Goal: Transaction & Acquisition: Book appointment/travel/reservation

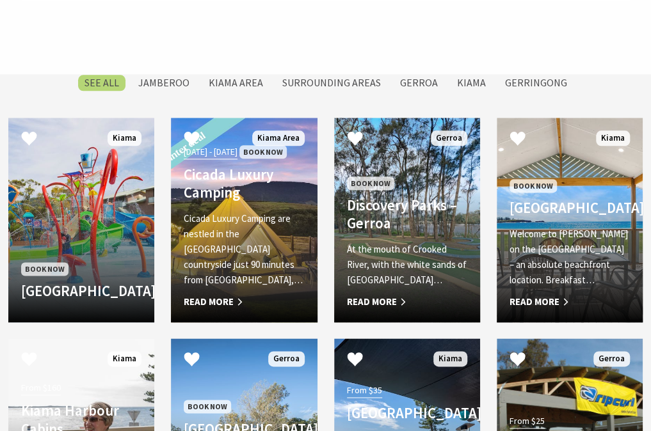
scroll to position [544, 0]
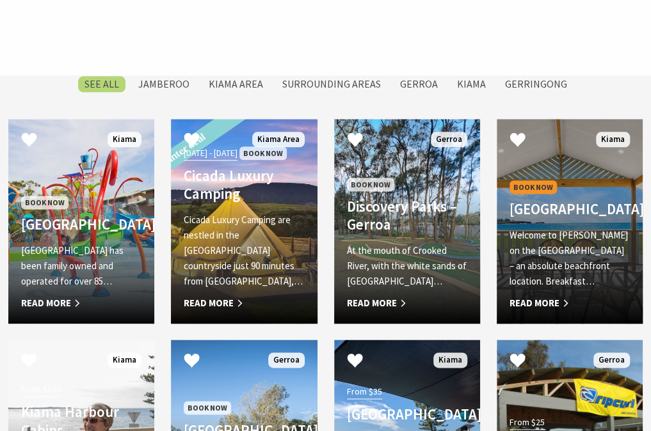
click at [541, 180] on span "Book Now" at bounding box center [532, 186] width 47 height 13
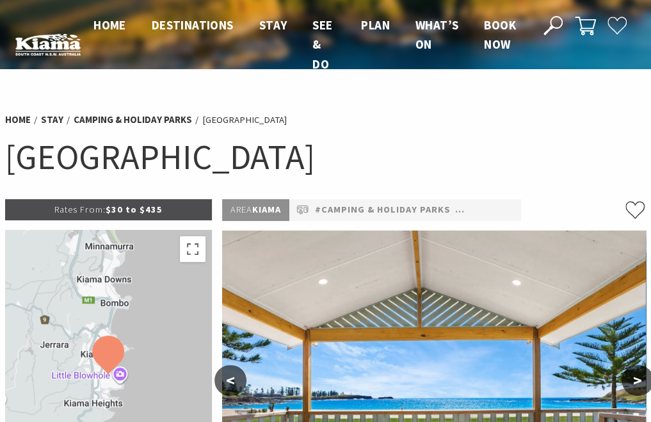
select select "3"
select select "2"
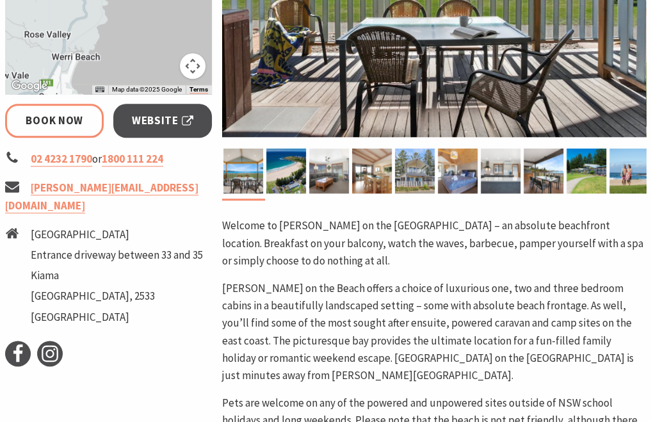
scroll to position [431, 0]
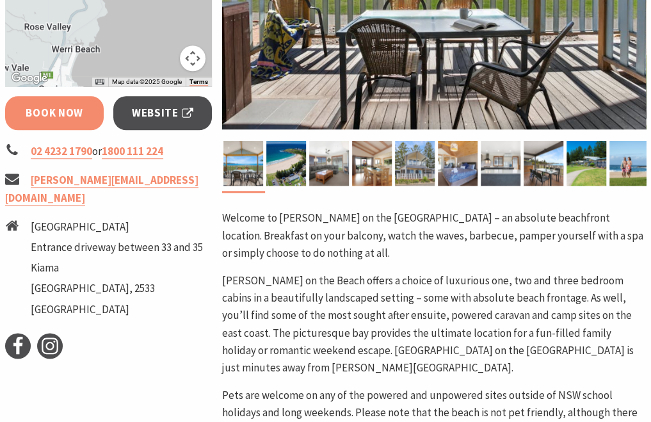
click at [73, 118] on link "Book Now" at bounding box center [54, 113] width 99 height 34
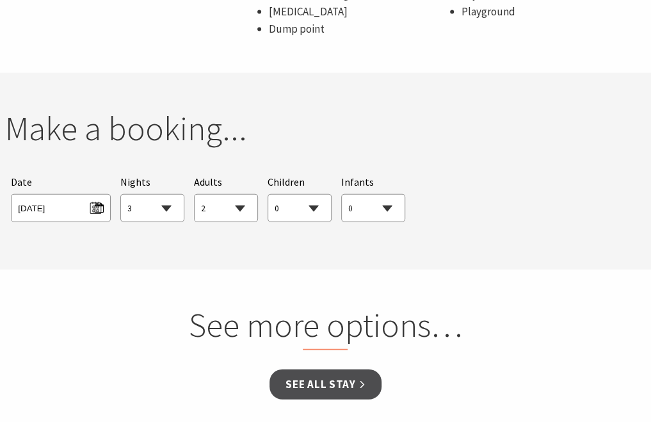
scroll to position [1173, 0]
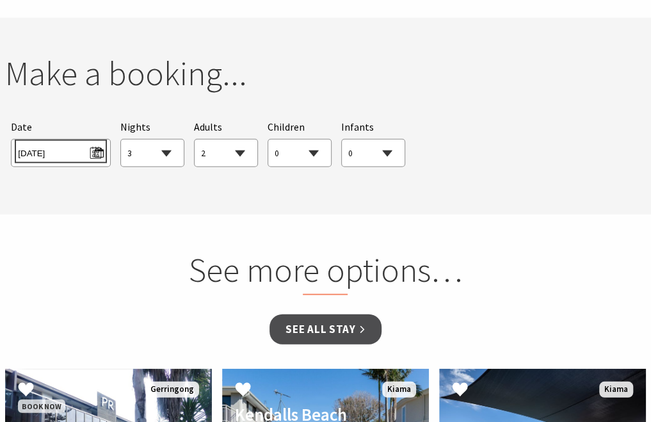
click at [97, 143] on span "[DATE]" at bounding box center [60, 151] width 85 height 17
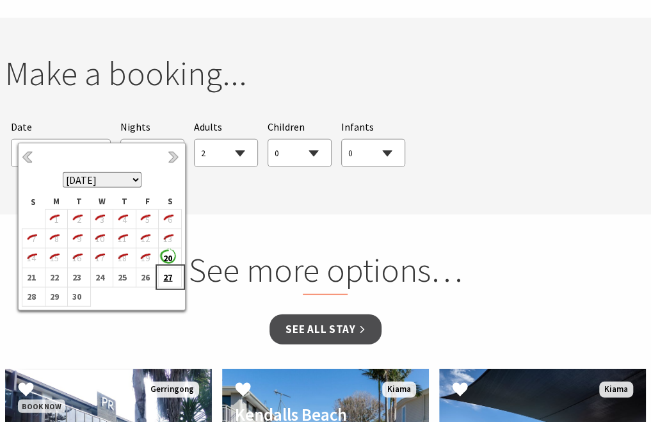
click at [162, 274] on b "27" at bounding box center [167, 277] width 17 height 17
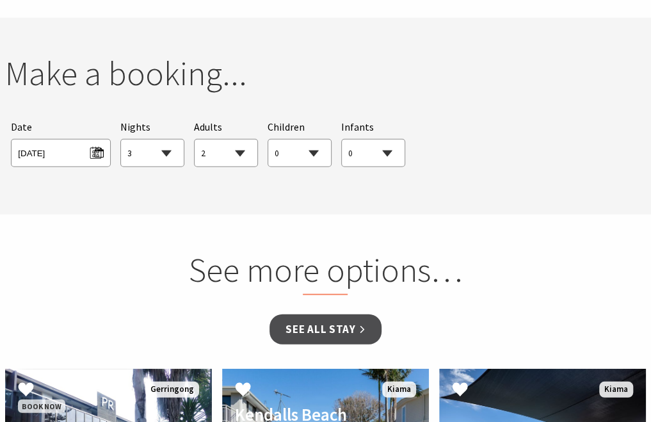
click at [164, 139] on select "1 2 3 4 5 6 7 8 9 10 11 12 13 14 15 16 17 18 19 20 21 22 23 24 25 26 27 28 29 30" at bounding box center [152, 153] width 63 height 28
select select "1"
click at [121, 139] on select "1 2 3 4 5 6 7 8 9 10 11 12 13 14 15 16 17 18 19 20 21 22 23 24 25 26 27 28 29 30" at bounding box center [152, 153] width 63 height 28
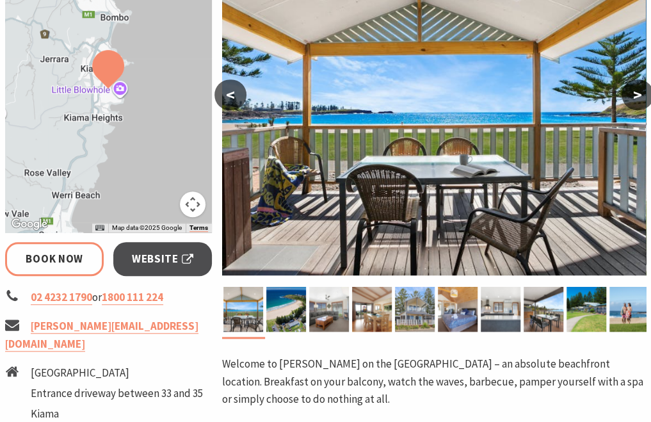
scroll to position [284, 0]
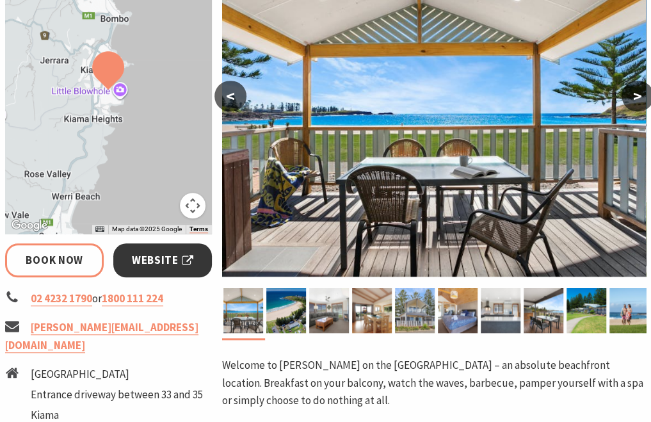
click at [165, 258] on span "Website" at bounding box center [162, 259] width 61 height 17
